Goal: Task Accomplishment & Management: Complete application form

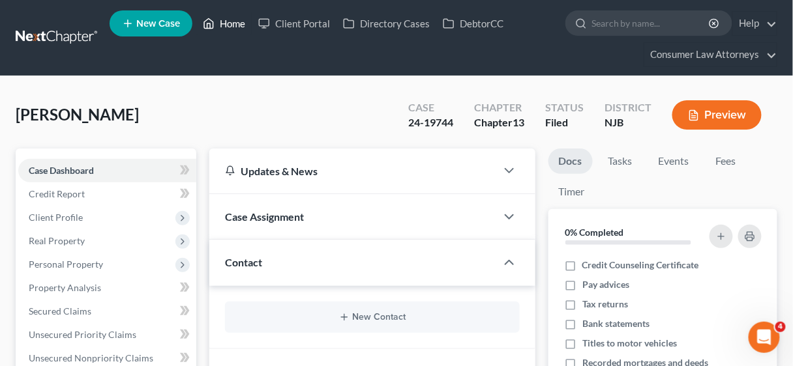
click at [236, 16] on link "Home" at bounding box center [223, 23] width 55 height 23
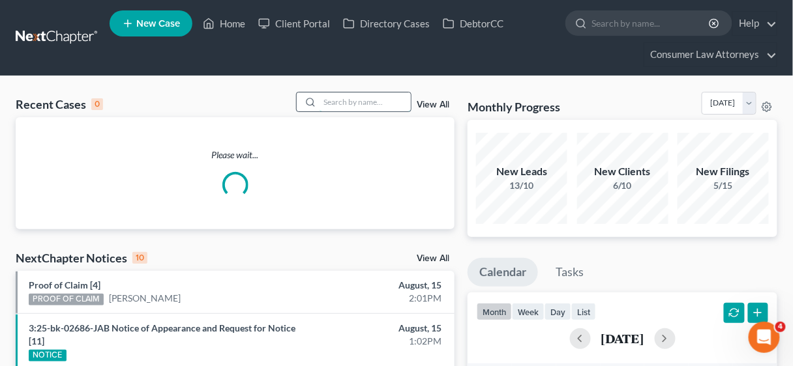
click at [338, 98] on input "search" at bounding box center [364, 102] width 91 height 19
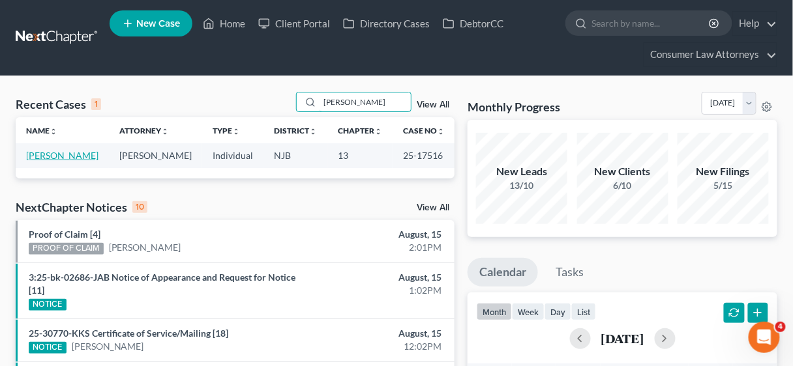
type input "[PERSON_NAME]"
click at [42, 156] on link "[PERSON_NAME]" at bounding box center [62, 155] width 72 height 11
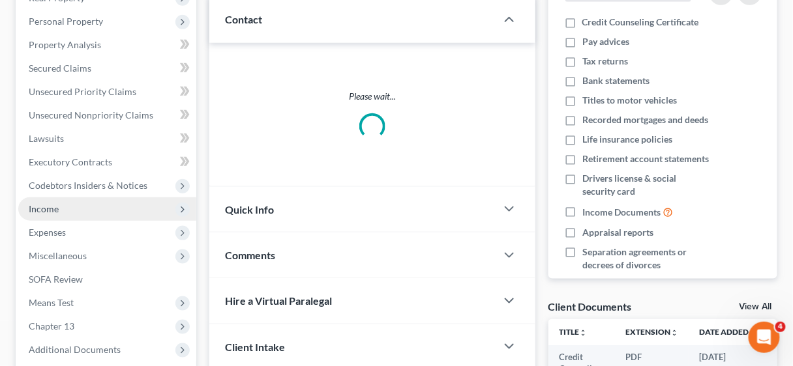
scroll to position [261, 0]
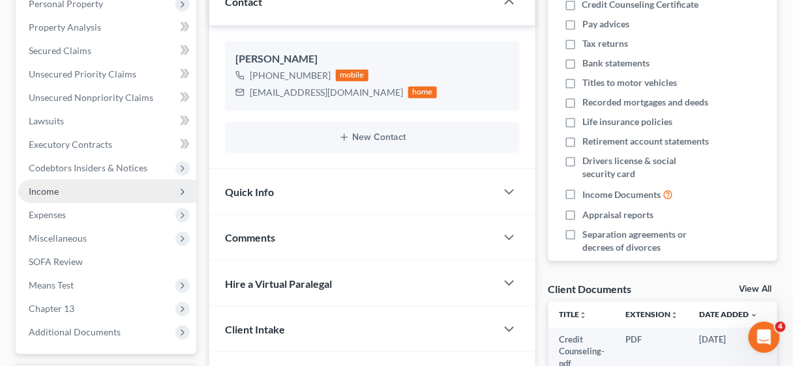
click at [61, 190] on span "Income" at bounding box center [107, 191] width 178 height 23
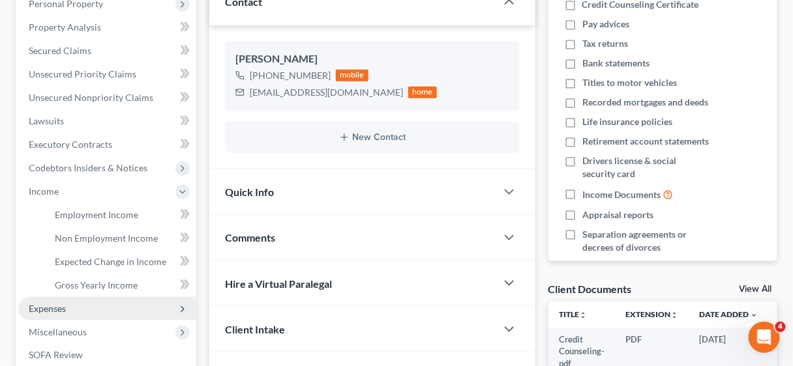
click at [47, 304] on span "Expenses" at bounding box center [47, 308] width 37 height 11
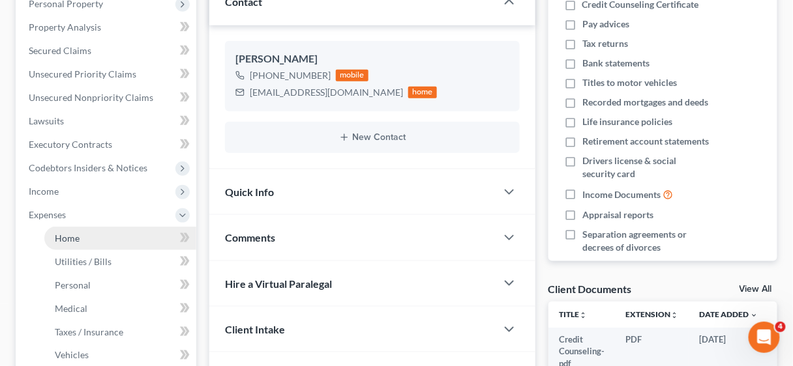
click at [81, 232] on link "Home" at bounding box center [120, 238] width 152 height 23
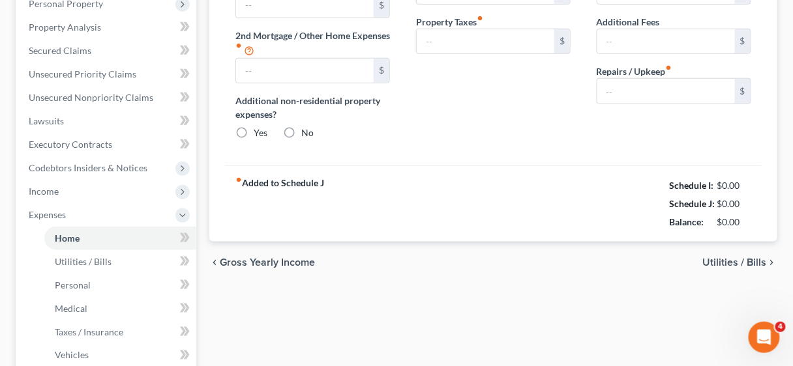
type input "1,534.83"
type input "0.00"
radio input "true"
type input "0.00"
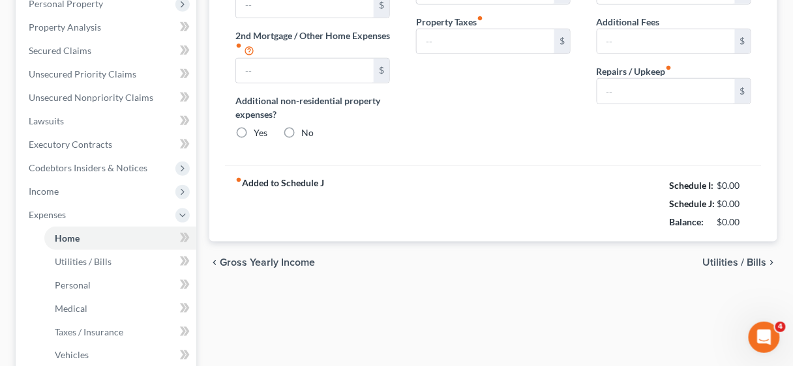
type input "0.00"
type input "50.00"
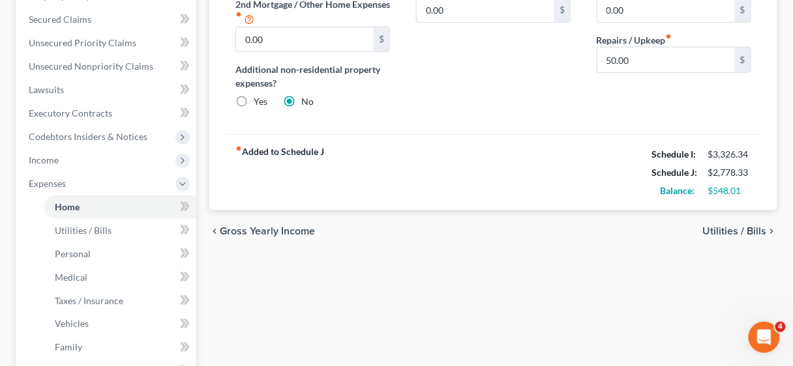
scroll to position [313, 0]
